Goal: Task Accomplishment & Management: Use online tool/utility

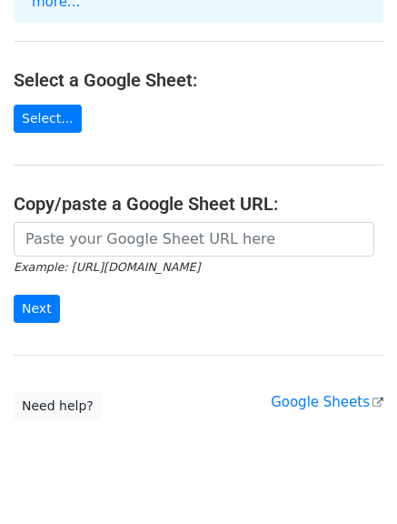
scroll to position [205, 0]
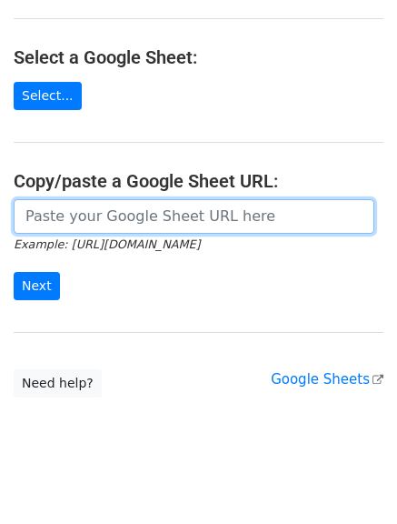
click at [170, 206] on input "url" at bounding box center [194, 216] width 361 height 35
paste input "https://docs.google.com/spreadsheets/d/1ZS-mThc7aZsurbf-4uhab1mx6EuQs2Kzbhir-M8…"
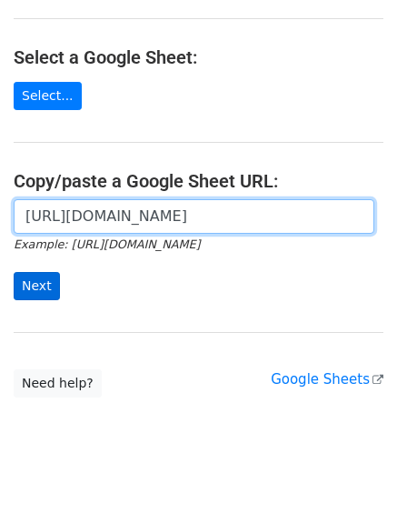
type input "https://docs.google.com/spreadsheets/d/1ZS-mThc7aZsurbf-4uhab1mx6EuQs2Kzbhir-M8…"
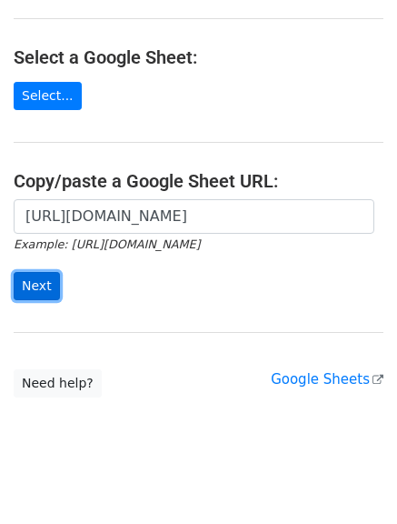
scroll to position [0, 0]
click at [32, 272] on input "Next" at bounding box center [37, 286] width 46 height 28
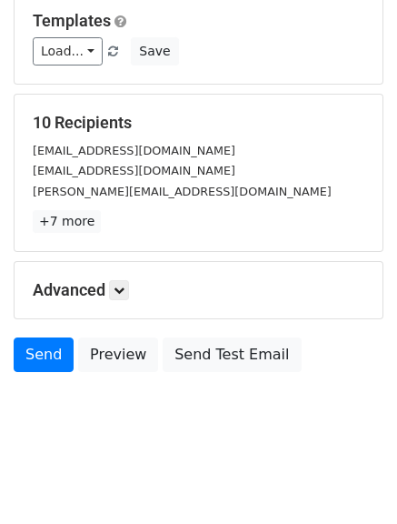
scroll to position [255, 0]
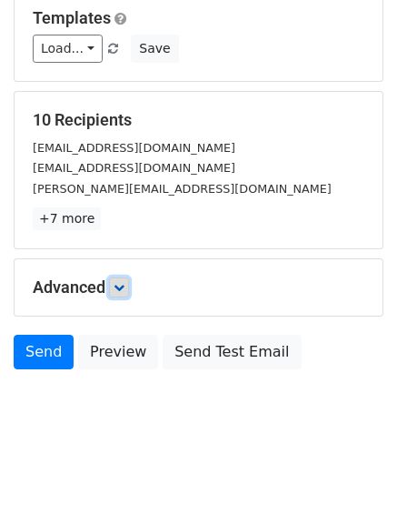
click at [116, 284] on link at bounding box center [119, 287] width 20 height 20
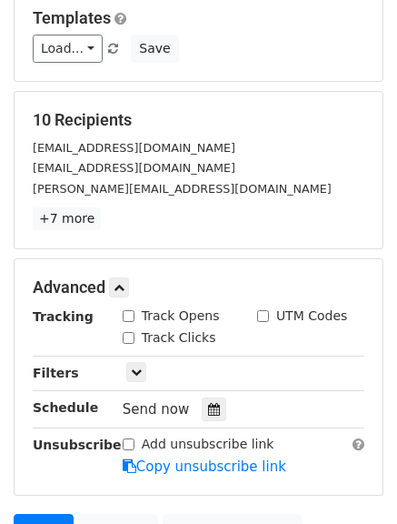
click at [130, 322] on input "Track Opens" at bounding box center [129, 316] width 12 height 12
checkbox input "true"
click at [127, 335] on input "Track Clicks" at bounding box center [129, 338] width 12 height 12
checkbox input "true"
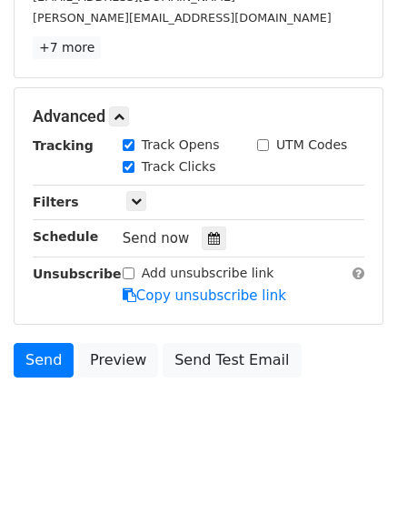
scroll to position [433, 0]
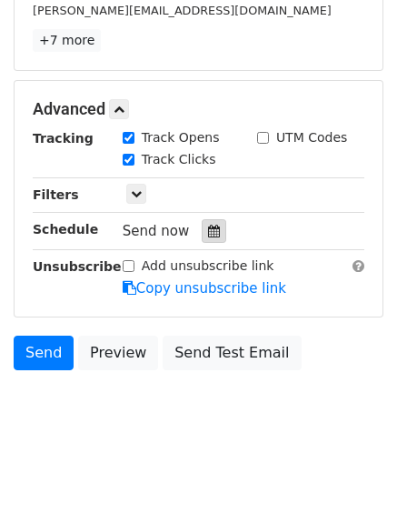
click at [208, 233] on icon at bounding box center [214, 231] width 12 height 13
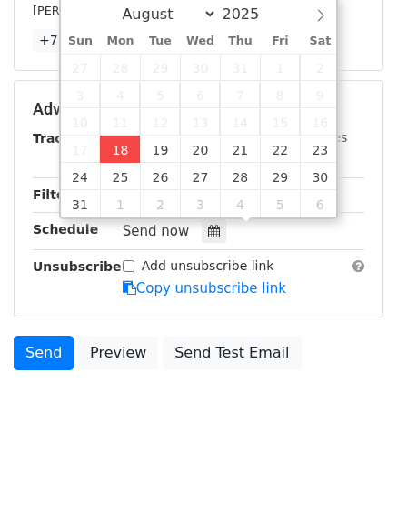
type input "2025-08-18 12:27"
type input "27"
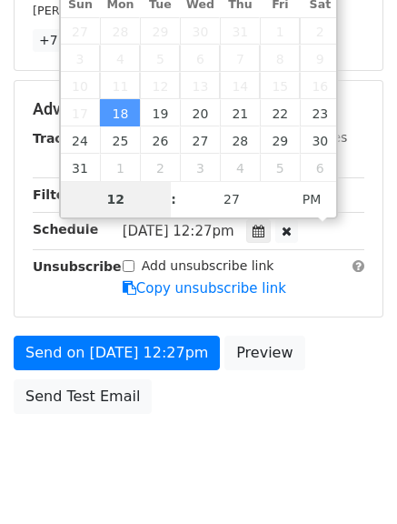
scroll to position [404, 0]
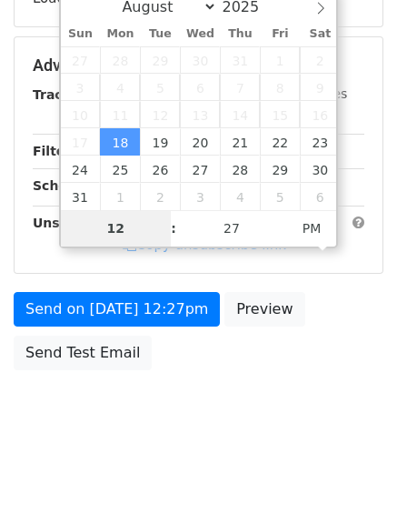
type input "4"
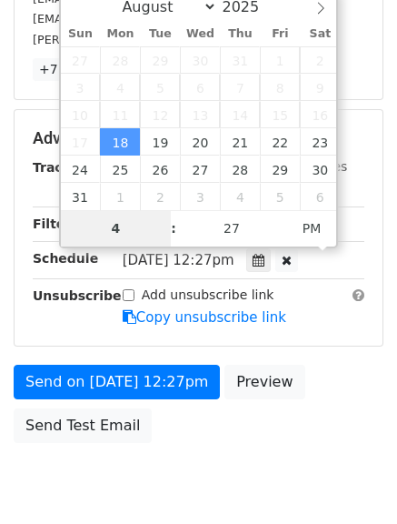
scroll to position [433, 0]
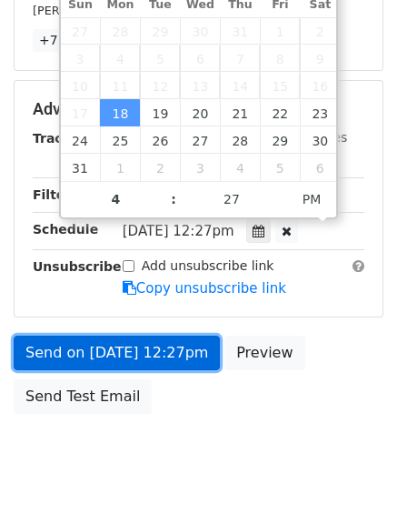
type input "2025-08-18 16:27"
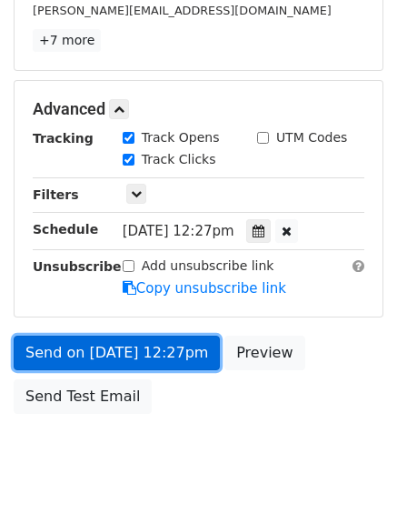
click at [80, 345] on link "Send on Aug 18 at 12:27pm" at bounding box center [117, 352] width 206 height 35
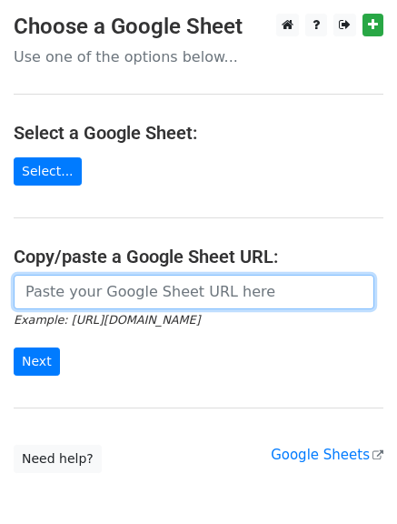
click at [145, 295] on input "url" at bounding box center [194, 292] width 361 height 35
type input "https://docs.google.com/spreadsheets/d/1ZS-mThc7aZsurbf-4uhab1mx6EuQs2Kzbhir-M8…"
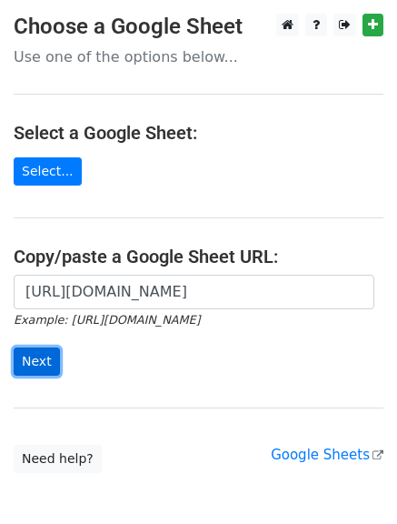
click at [34, 358] on input "Next" at bounding box center [37, 361] width 46 height 28
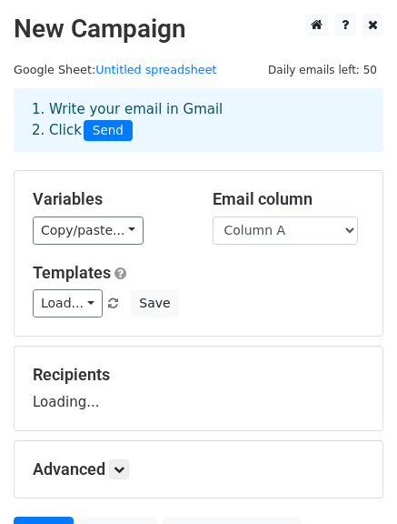
click at [288, 234] on select "Column A Column B Column C" at bounding box center [285, 230] width 145 height 28
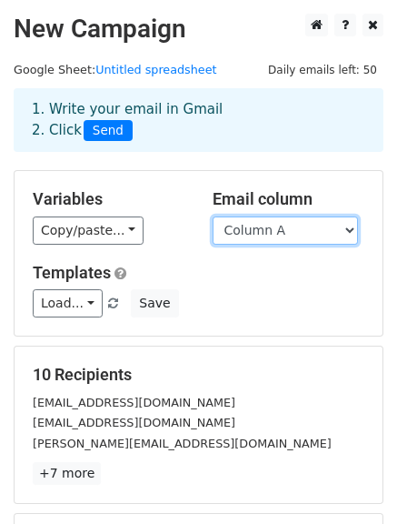
click at [280, 239] on select "Column A Column B Column C" at bounding box center [285, 230] width 145 height 28
select select "Column B"
click at [213, 216] on select "Column A Column B Column C" at bounding box center [285, 230] width 145 height 28
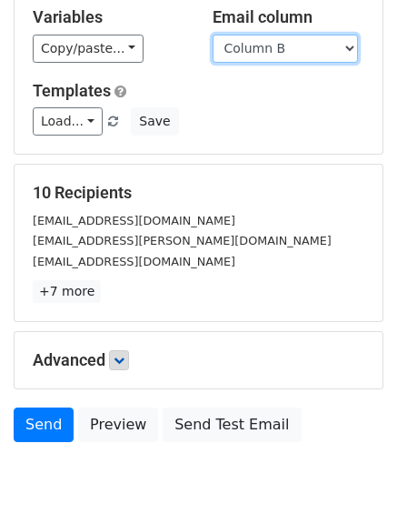
scroll to position [185, 0]
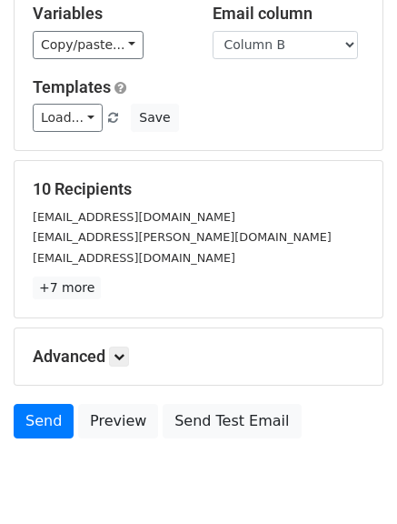
click at [115, 288] on p "+7 more" at bounding box center [199, 287] width 332 height 23
click at [112, 359] on h5 "Advanced" at bounding box center [199, 356] width 332 height 20
click at [119, 361] on icon at bounding box center [119, 356] width 11 height 11
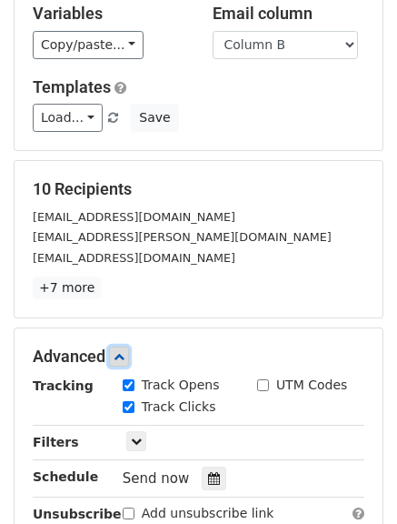
click at [119, 361] on icon at bounding box center [119, 356] width 11 height 11
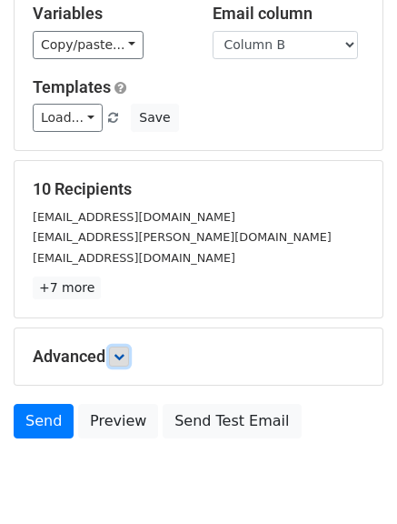
click at [119, 361] on icon at bounding box center [119, 356] width 11 height 11
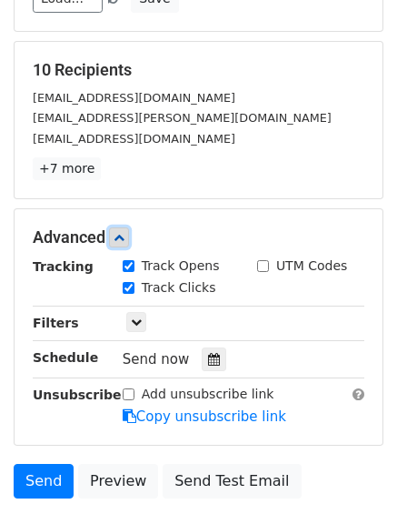
scroll to position [306, 0]
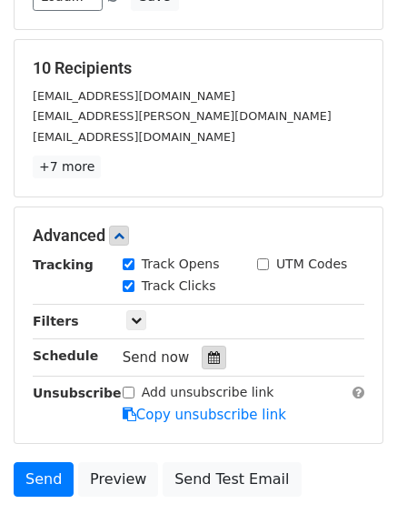
click at [208, 352] on icon at bounding box center [214, 357] width 12 height 13
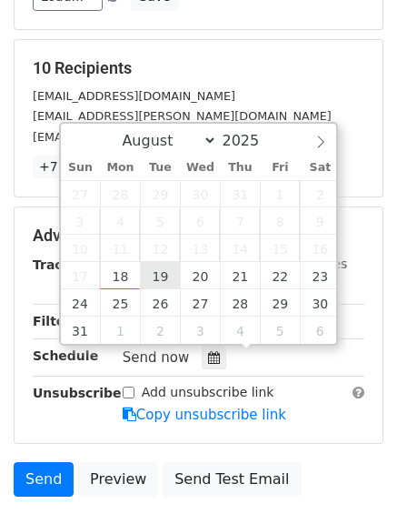
type input "2025-08-19 12:00"
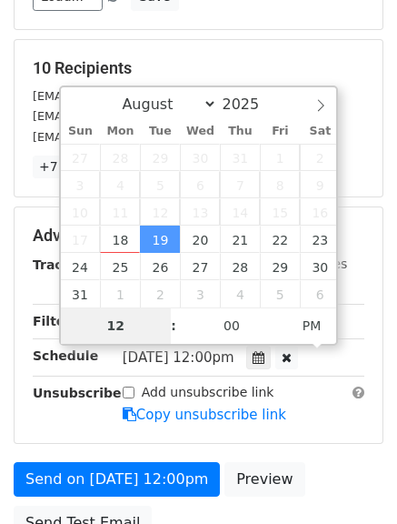
type input "5"
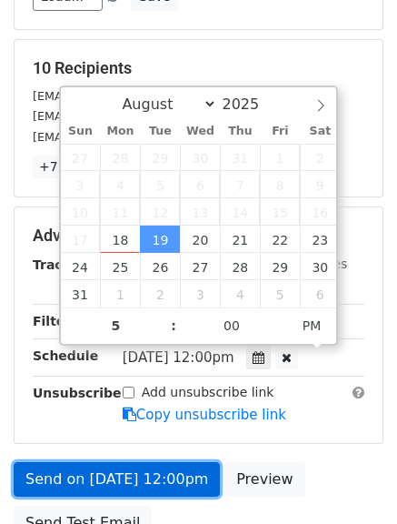
type input "2025-08-19 17:00"
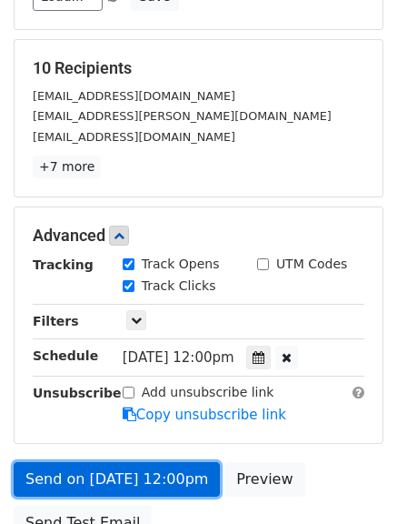
click at [135, 471] on link "Send on Aug 19 at 12:00pm" at bounding box center [117, 479] width 206 height 35
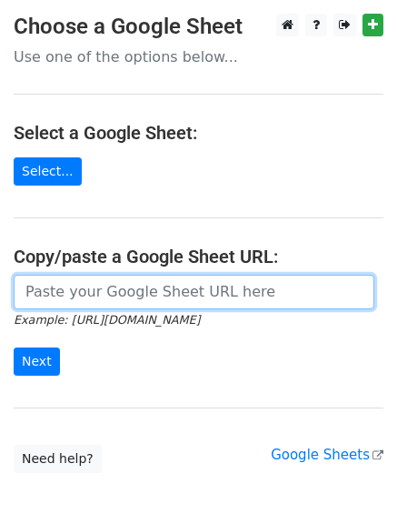
click at [159, 295] on input "url" at bounding box center [194, 292] width 361 height 35
type input "https://docs.google.com/spreadsheets/d/1ZS-mThc7aZsurbf-4uhab1mx6EuQs2Kzbhir-M8…"
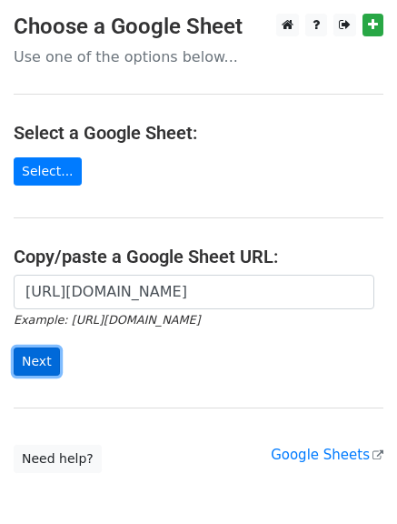
click at [45, 364] on input "Next" at bounding box center [37, 361] width 46 height 28
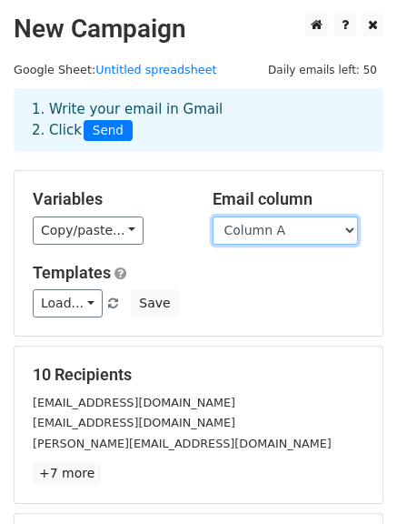
click at [305, 235] on select "Column A Column B Column C" at bounding box center [285, 230] width 145 height 28
select select "Column C"
click at [213, 216] on select "Column A Column B Column C" at bounding box center [285, 230] width 145 height 28
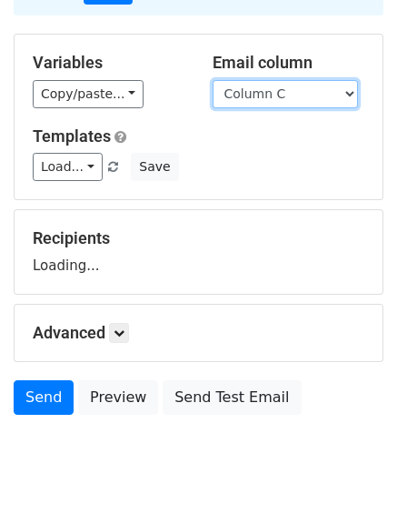
scroll to position [182, 0]
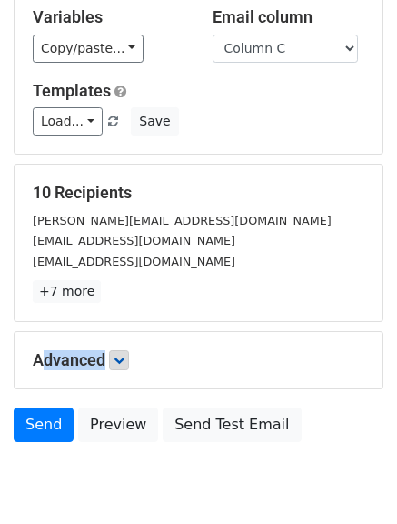
drag, startPoint x: 125, startPoint y: 277, endPoint x: 126, endPoint y: 358, distance: 80.9
click at [126, 358] on form "Variables Copy/paste... {{Column A}} {{Column B}} {{Column C}} Email column Col…" at bounding box center [199, 219] width 370 height 463
click at [125, 358] on icon at bounding box center [119, 360] width 11 height 11
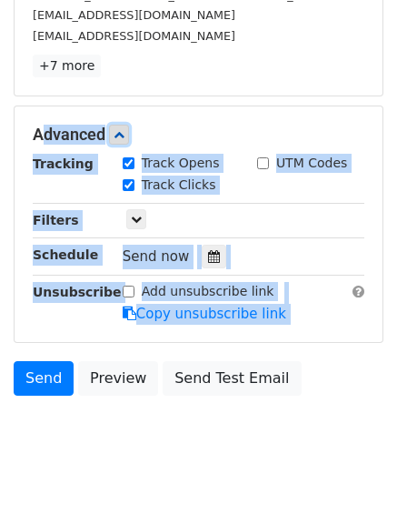
scroll to position [408, 0]
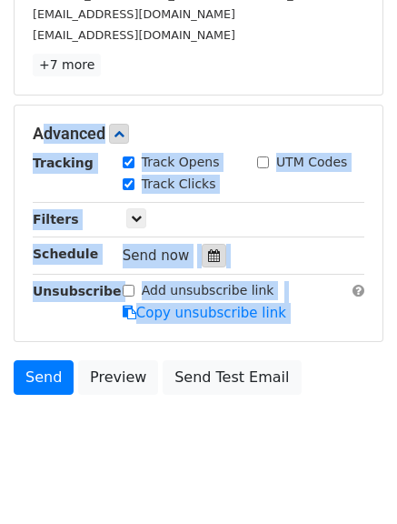
click at [208, 259] on icon at bounding box center [214, 255] width 12 height 13
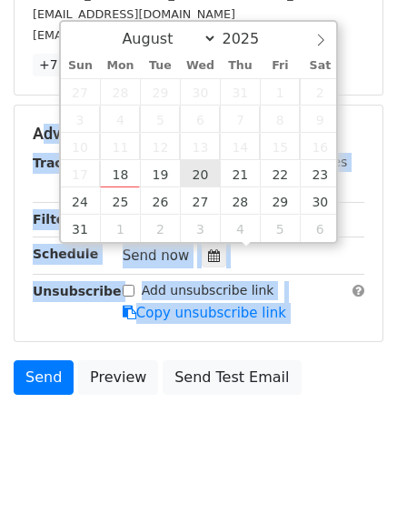
type input "2025-08-20 12:00"
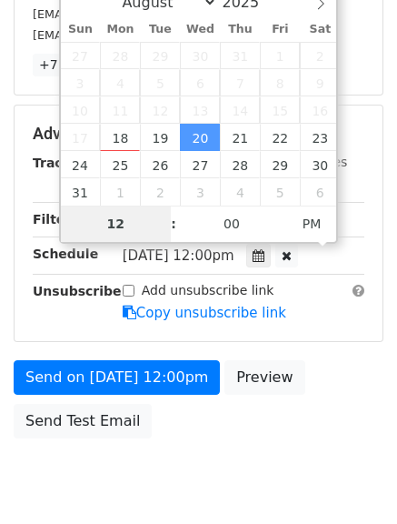
type input "7"
type input "6"
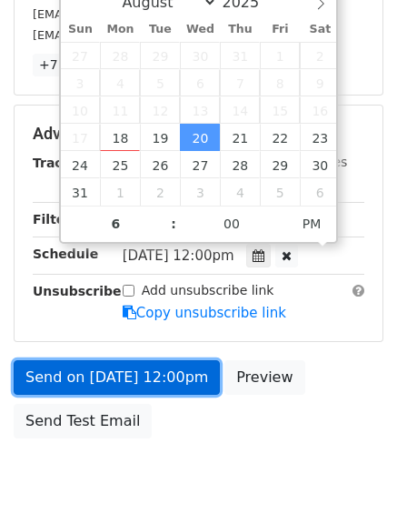
type input "2025-08-20 18:00"
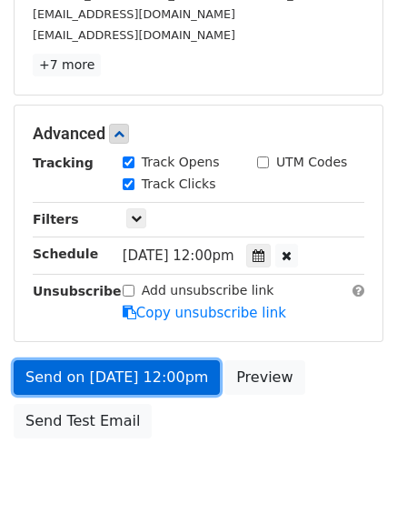
click at [105, 381] on link "Send on Aug 20 at 12:00pm" at bounding box center [117, 377] width 206 height 35
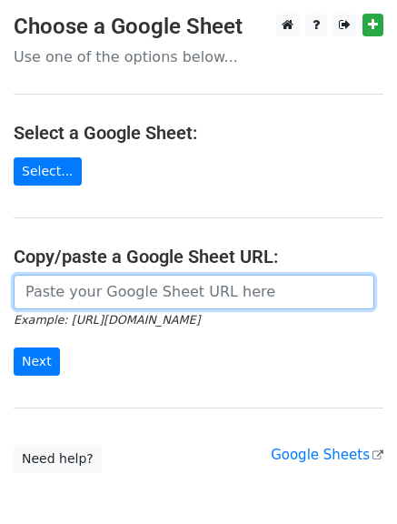
click at [123, 289] on input "url" at bounding box center [194, 292] width 361 height 35
type input "[URL][DOMAIN_NAME]"
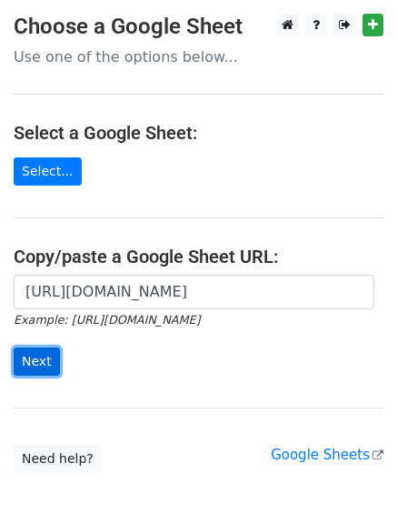
click at [23, 371] on input "Next" at bounding box center [37, 361] width 46 height 28
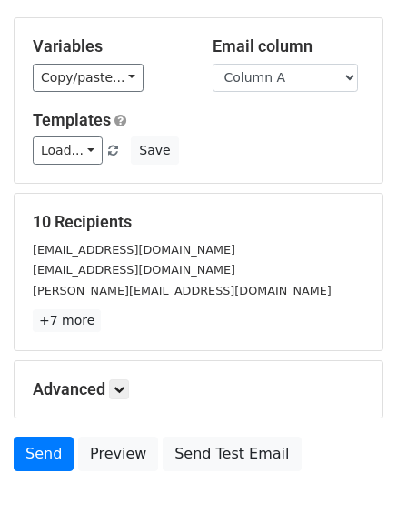
scroll to position [155, 0]
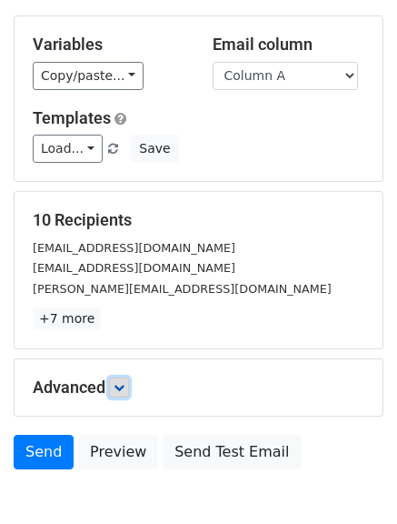
click at [119, 386] on icon at bounding box center [119, 387] width 11 height 11
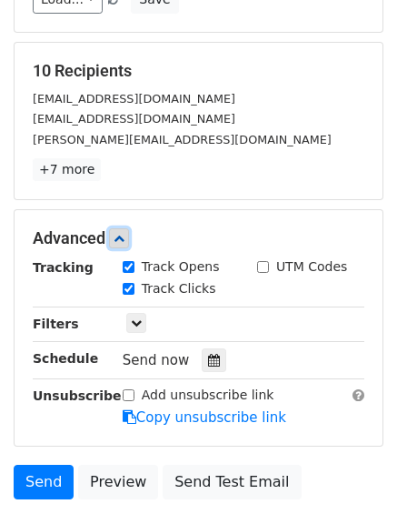
scroll to position [305, 0]
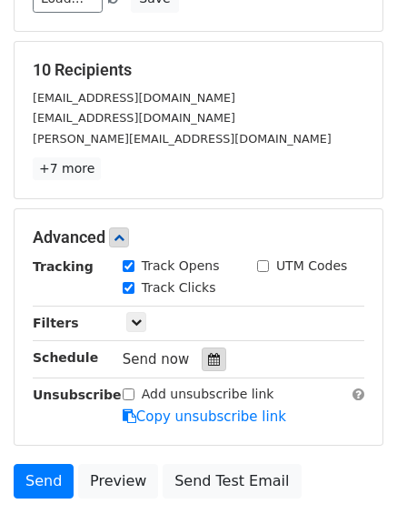
click at [208, 363] on icon at bounding box center [214, 359] width 12 height 13
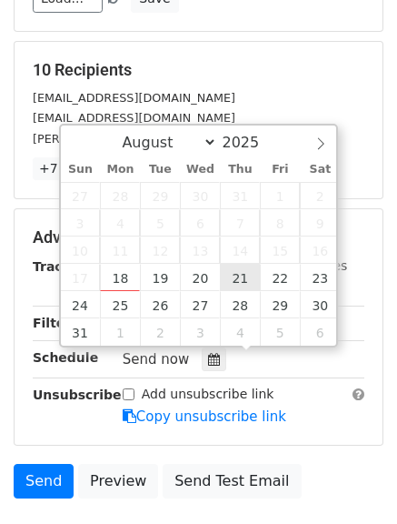
type input "[DATE] 12:00"
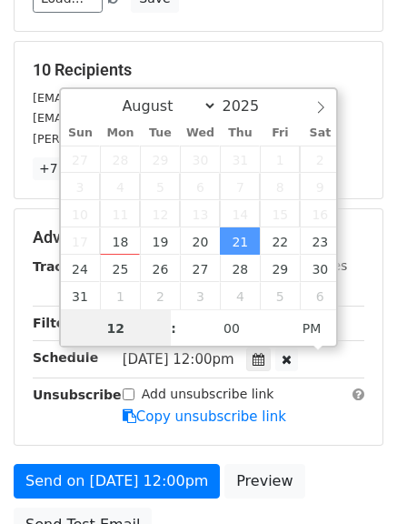
scroll to position [1, 0]
type input "7"
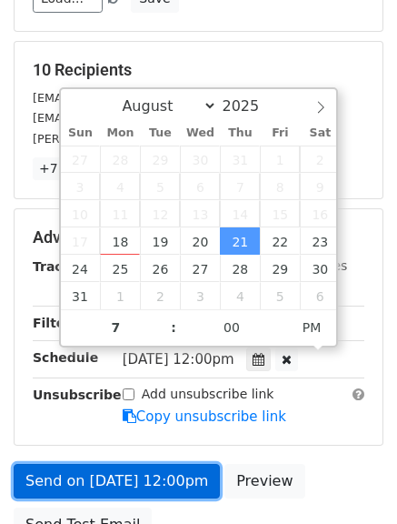
type input "[DATE] 19:00"
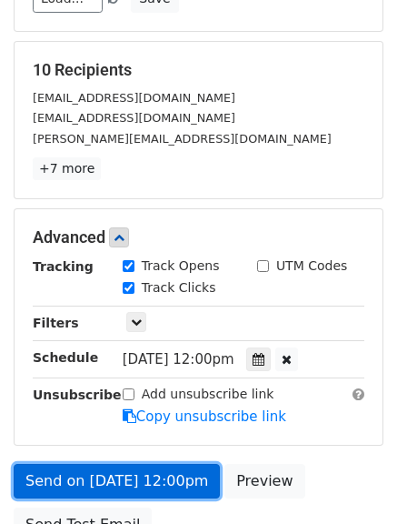
click at [102, 481] on link "Send on [DATE] 12:00pm" at bounding box center [117, 481] width 206 height 35
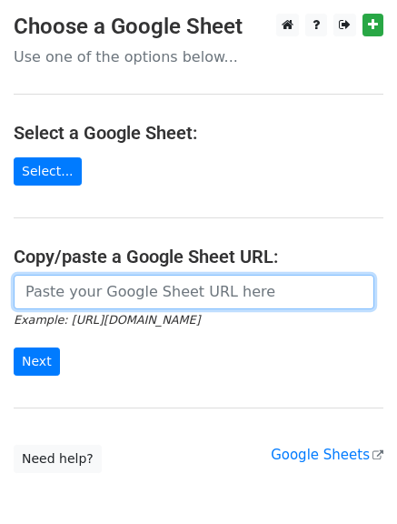
click at [156, 296] on input "url" at bounding box center [194, 292] width 361 height 35
type input "[URL][DOMAIN_NAME]"
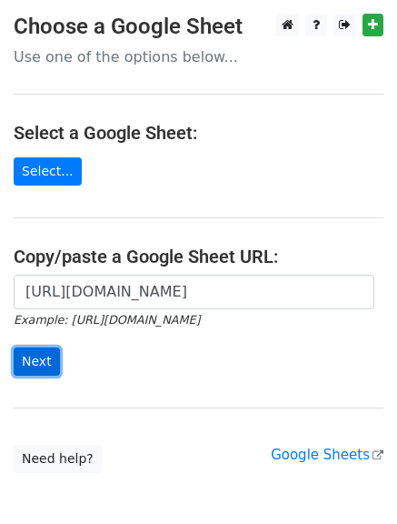
click at [28, 363] on input "Next" at bounding box center [37, 361] width 46 height 28
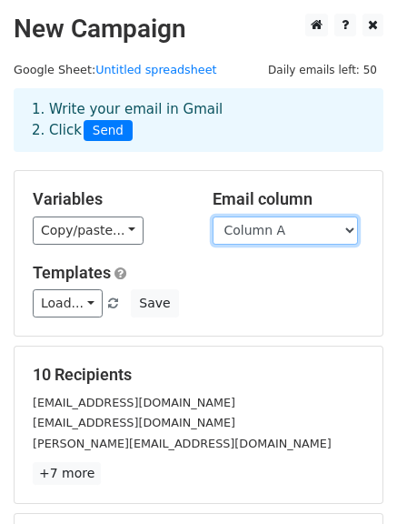
click at [328, 234] on select "Column A Column B Column C" at bounding box center [285, 230] width 145 height 28
select select "Column B"
click at [213, 216] on select "Column A Column B Column C" at bounding box center [285, 230] width 145 height 28
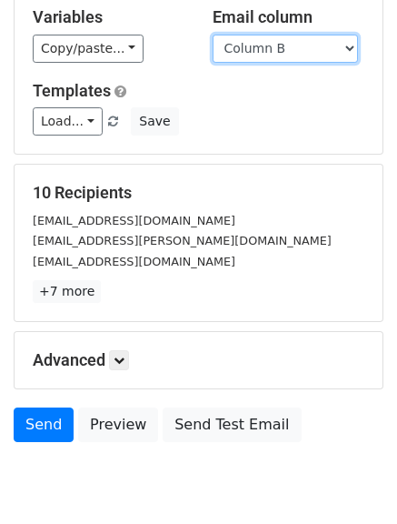
scroll to position [198, 0]
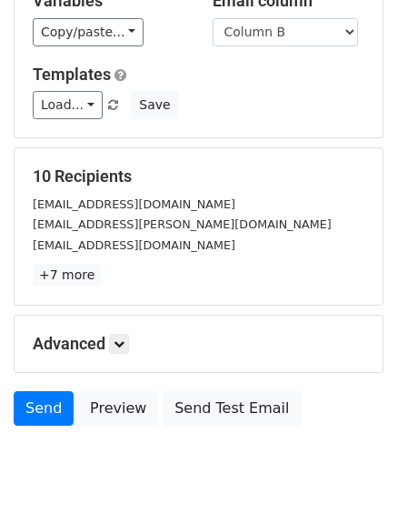
click at [117, 305] on div "10 Recipients [EMAIL_ADDRESS][DOMAIN_NAME] [DOMAIN_NAME][EMAIL_ADDRESS][PERSON_…" at bounding box center [199, 226] width 368 height 156
click at [116, 346] on link at bounding box center [119, 344] width 20 height 20
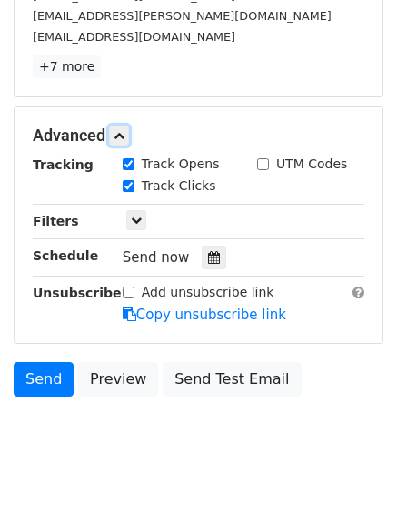
scroll to position [411, 0]
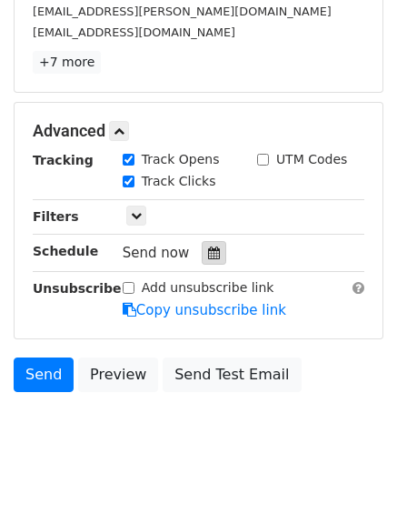
click at [208, 257] on icon at bounding box center [214, 252] width 12 height 13
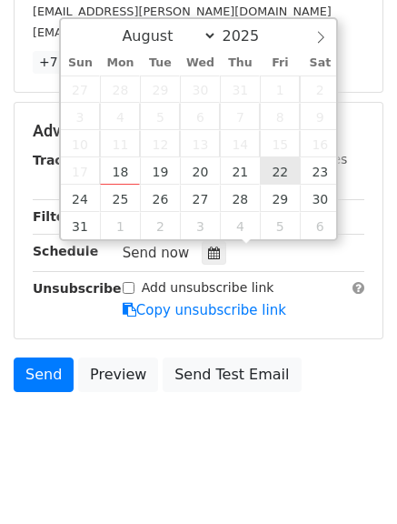
type input "2025-08-22 12:00"
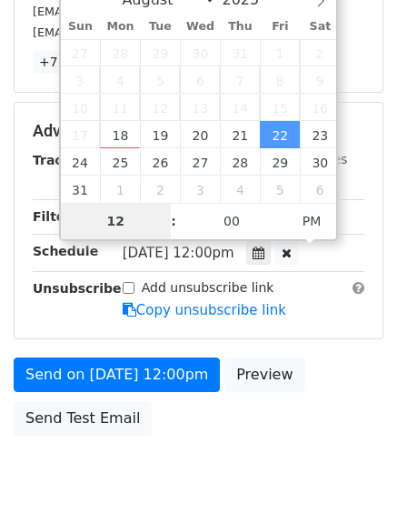
type input "8"
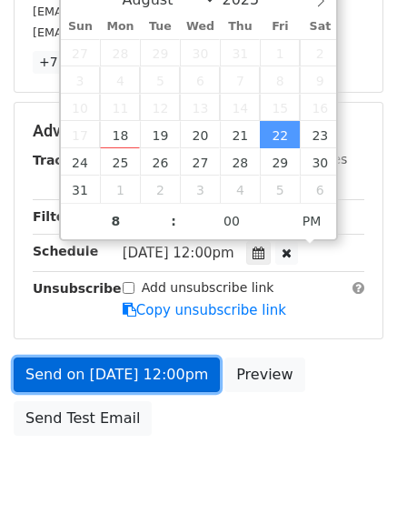
type input "2025-08-22 20:00"
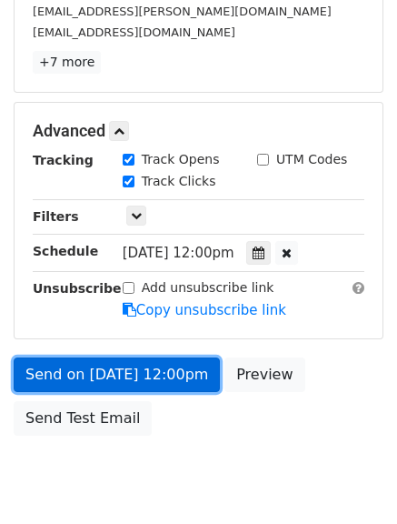
click at [90, 368] on link "Send on Aug 22 at 12:00pm" at bounding box center [117, 374] width 206 height 35
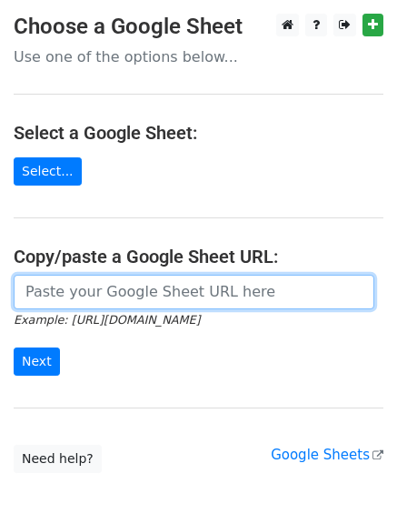
click at [157, 299] on input "url" at bounding box center [194, 292] width 361 height 35
type input "[URL][DOMAIN_NAME]"
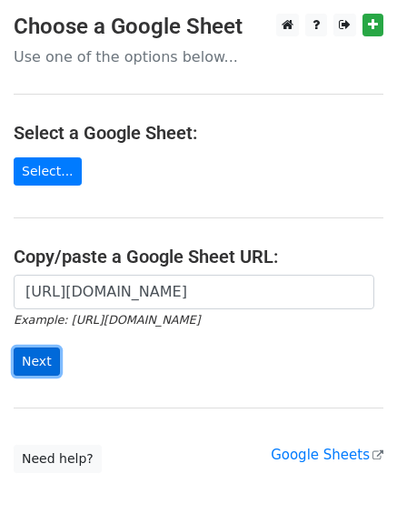
click at [33, 366] on input "Next" at bounding box center [37, 361] width 46 height 28
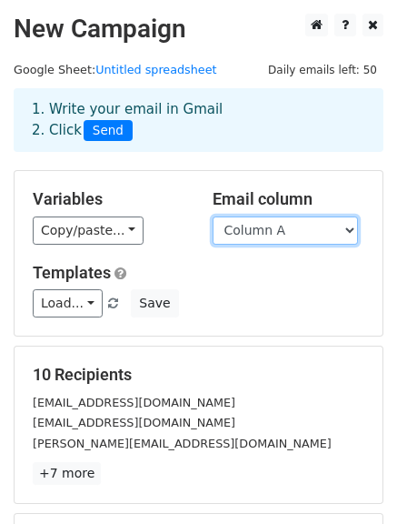
click at [309, 223] on select "Column A Column B Column C" at bounding box center [285, 230] width 145 height 28
select select "Column C"
click at [213, 216] on select "Column A Column B Column C" at bounding box center [285, 230] width 145 height 28
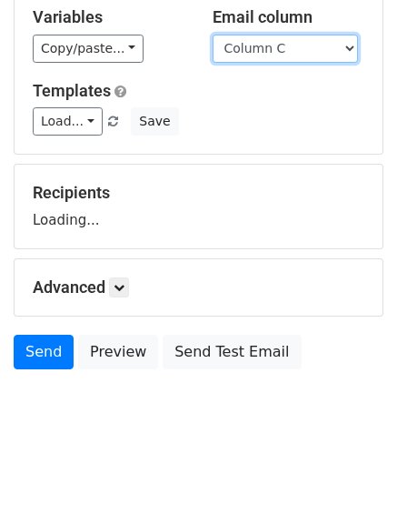
scroll to position [182, 0]
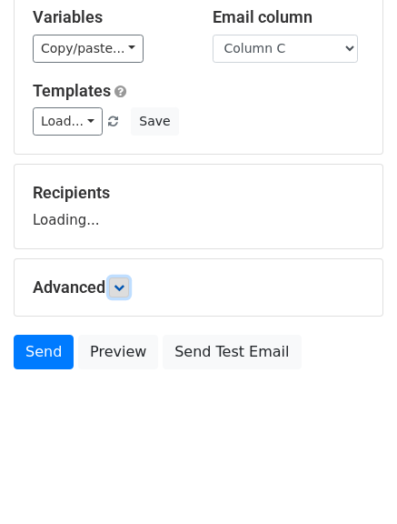
click at [126, 288] on form "Variables Copy/paste... {{Column A}} {{Column B}} {{Column C}} Email column Col…" at bounding box center [199, 183] width 370 height 390
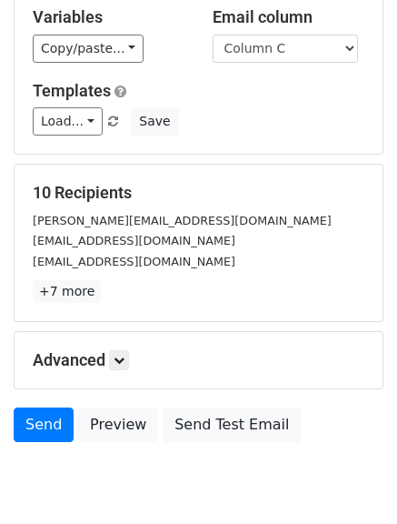
click at [126, 372] on div "Advanced Tracking Track Opens UTM Codes Track Clicks Filters Only include sprea…" at bounding box center [199, 360] width 368 height 56
click at [125, 365] on icon at bounding box center [119, 360] width 11 height 11
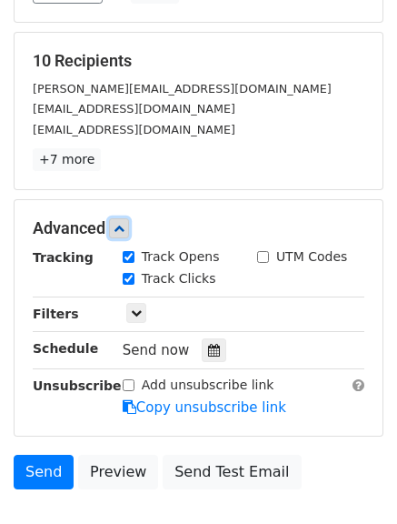
scroll to position [315, 0]
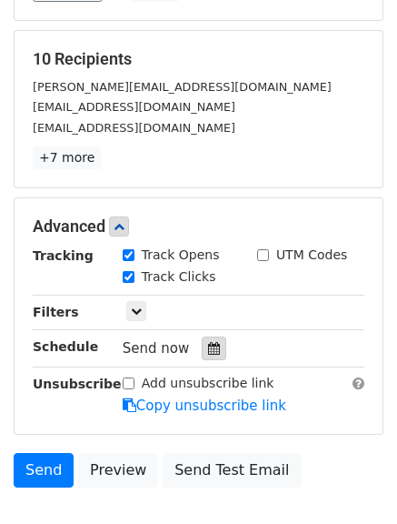
click at [208, 344] on icon at bounding box center [214, 348] width 12 height 13
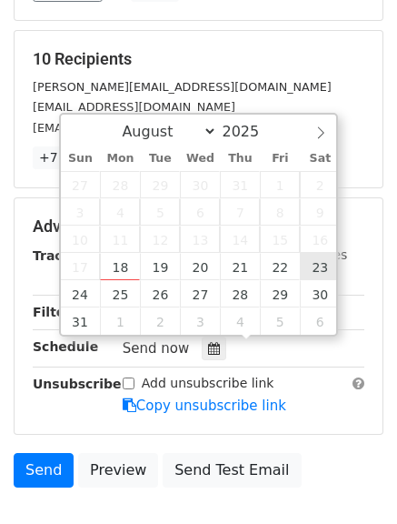
type input "[DATE] 12:00"
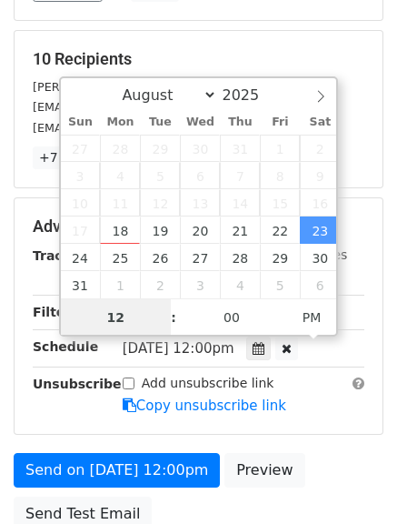
scroll to position [1, 0]
type input "9"
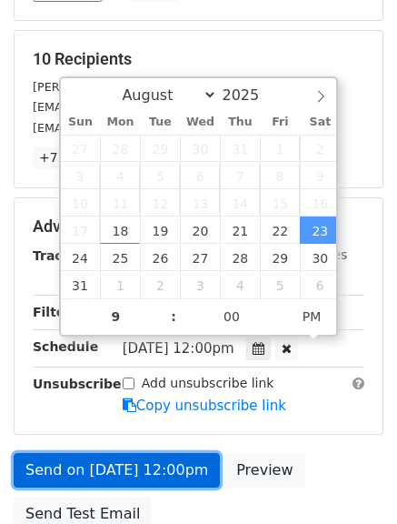
type input "[DATE] 21:00"
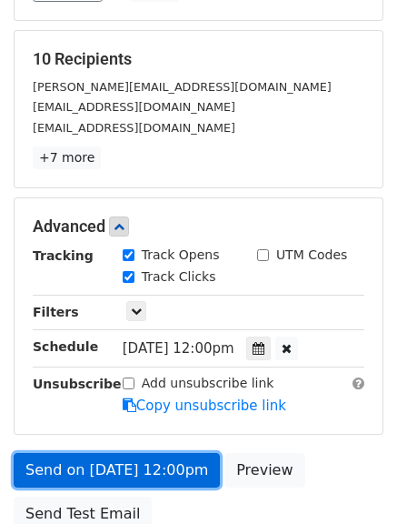
click at [97, 462] on link "Send on [DATE] 12:00pm" at bounding box center [117, 470] width 206 height 35
